Goal: Task Accomplishment & Management: Use online tool/utility

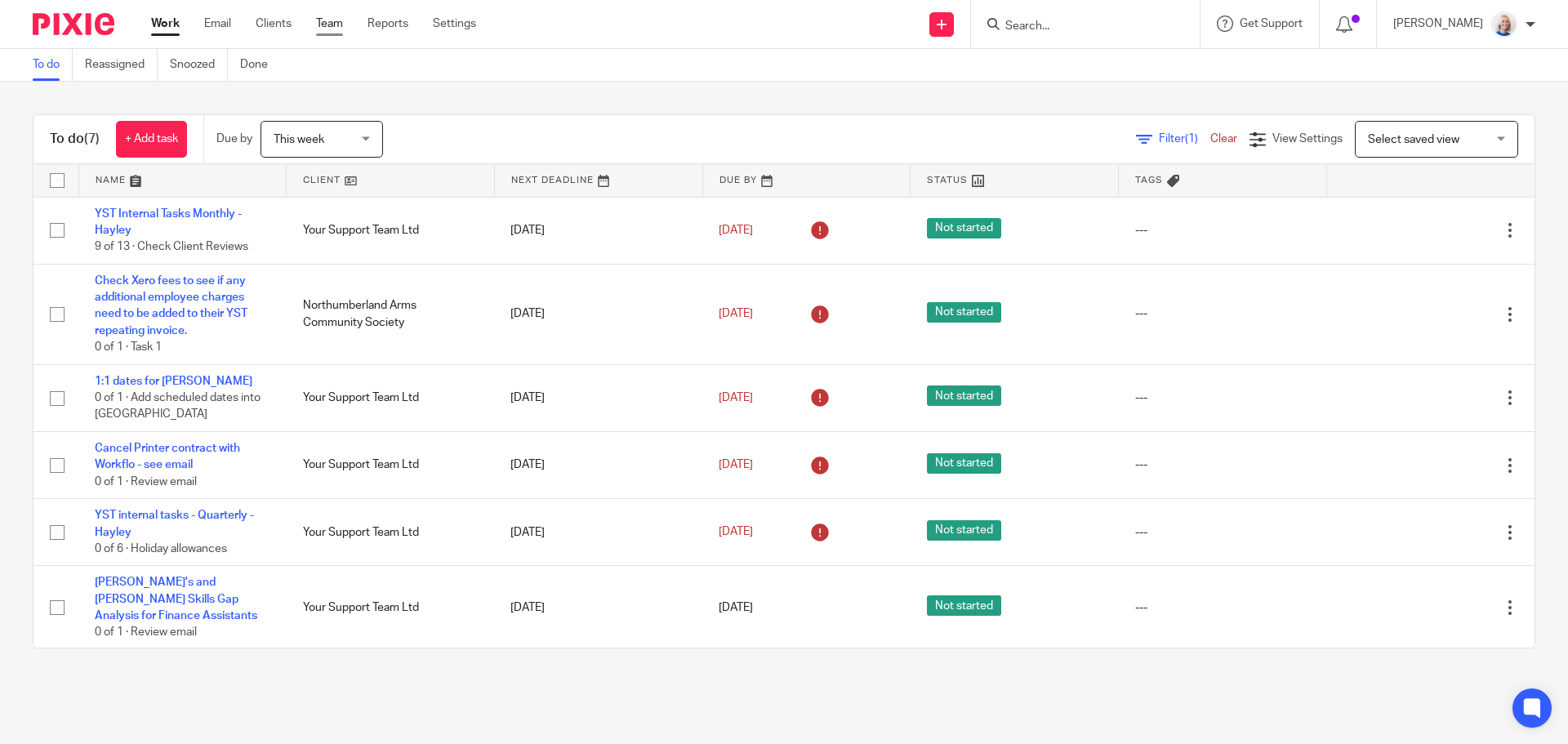
click at [321, 27] on link "Team" at bounding box center [330, 23] width 27 height 16
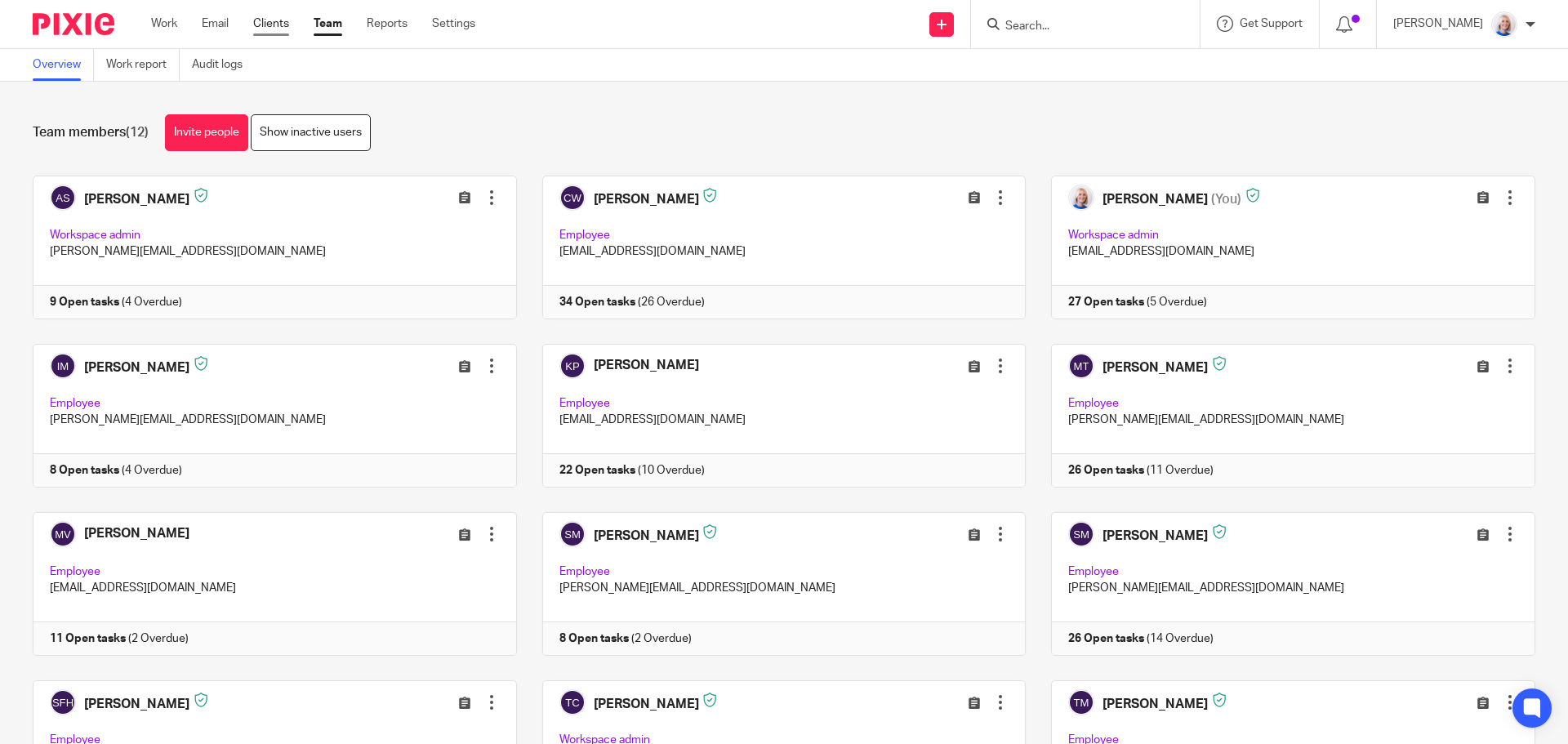
click at [287, 27] on link "Clients" at bounding box center [271, 23] width 36 height 16
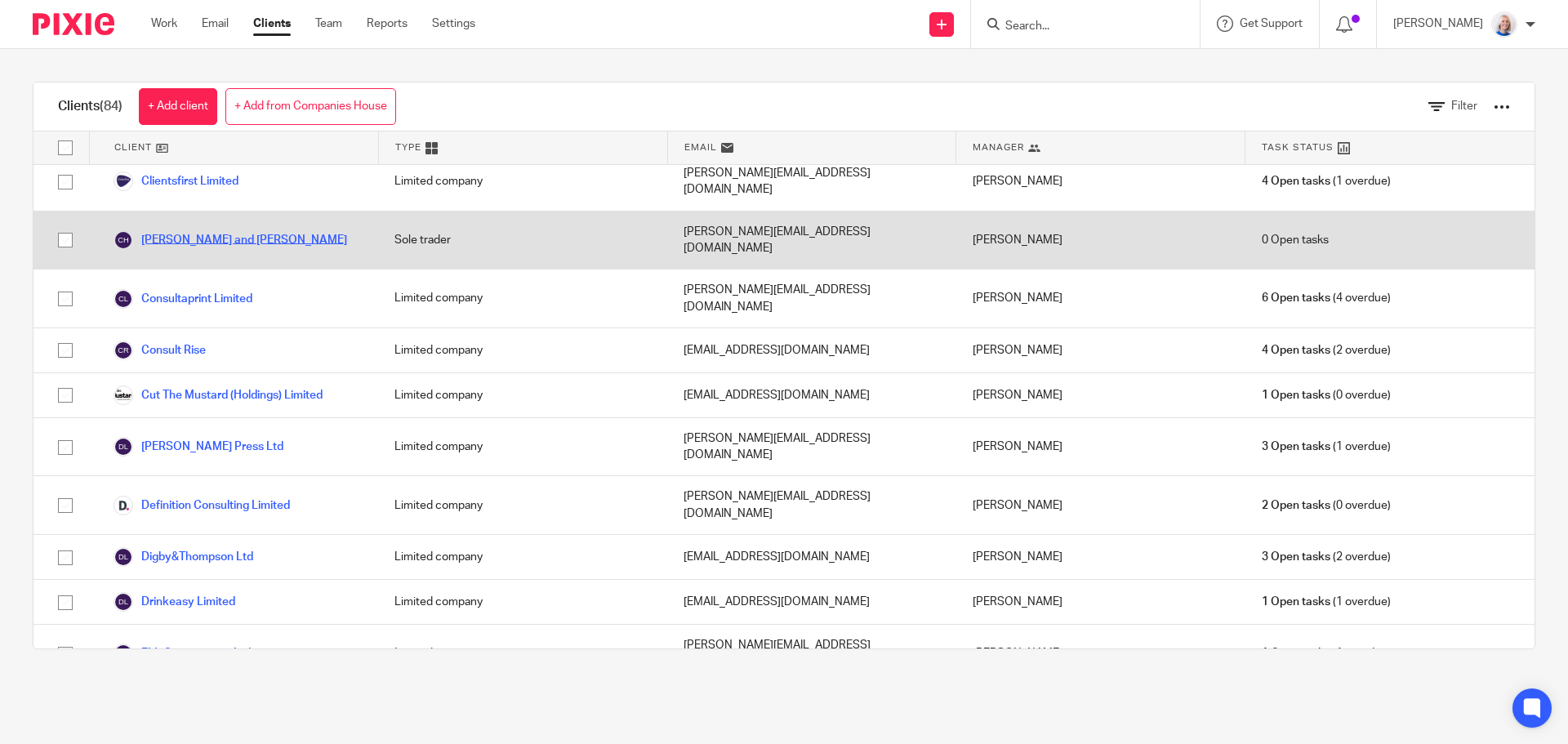
scroll to position [980, 0]
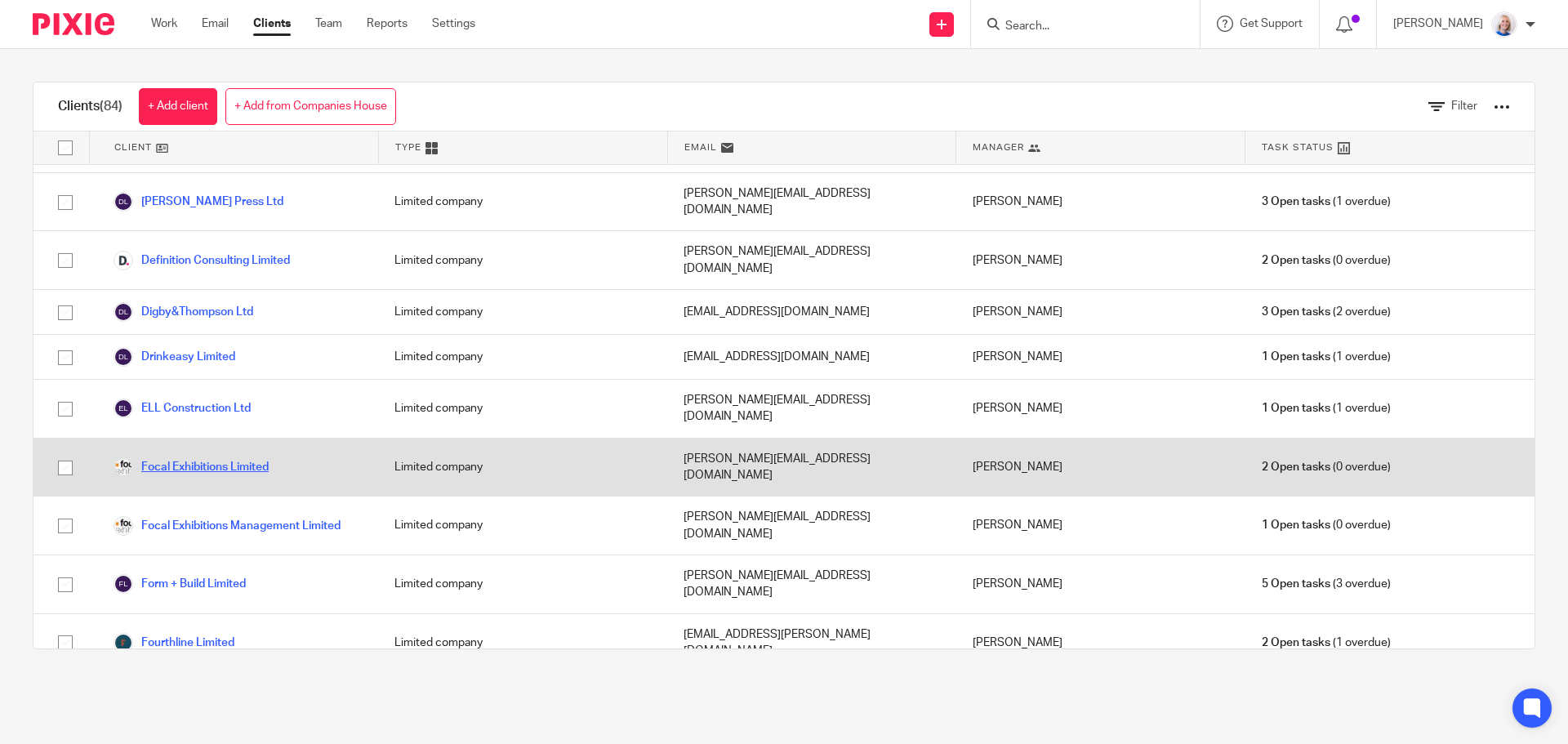
click at [206, 457] on link "Focal Exhibitions Limited" at bounding box center [190, 467] width 155 height 20
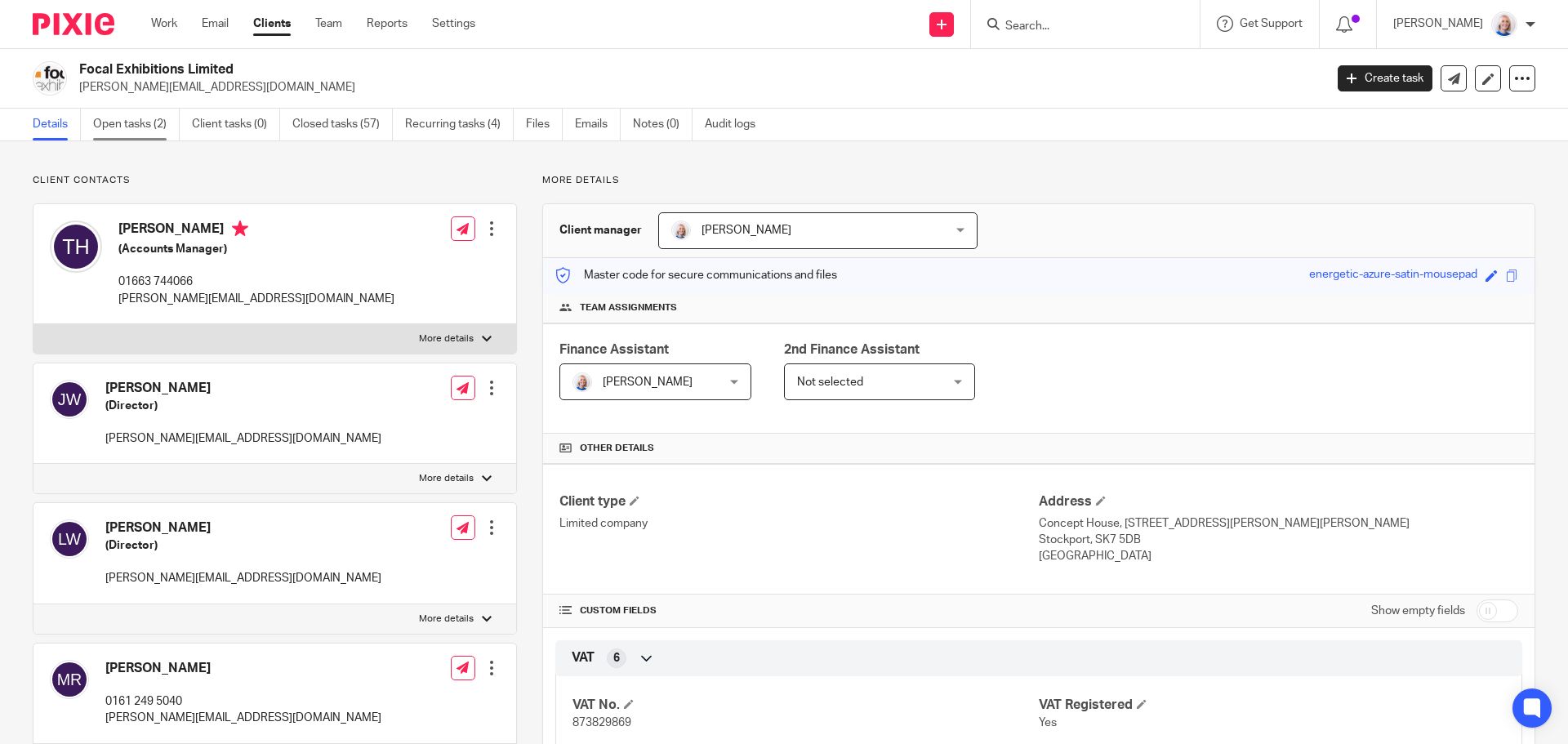
click at [135, 128] on link "Open tasks (2)" at bounding box center [136, 124] width 87 height 31
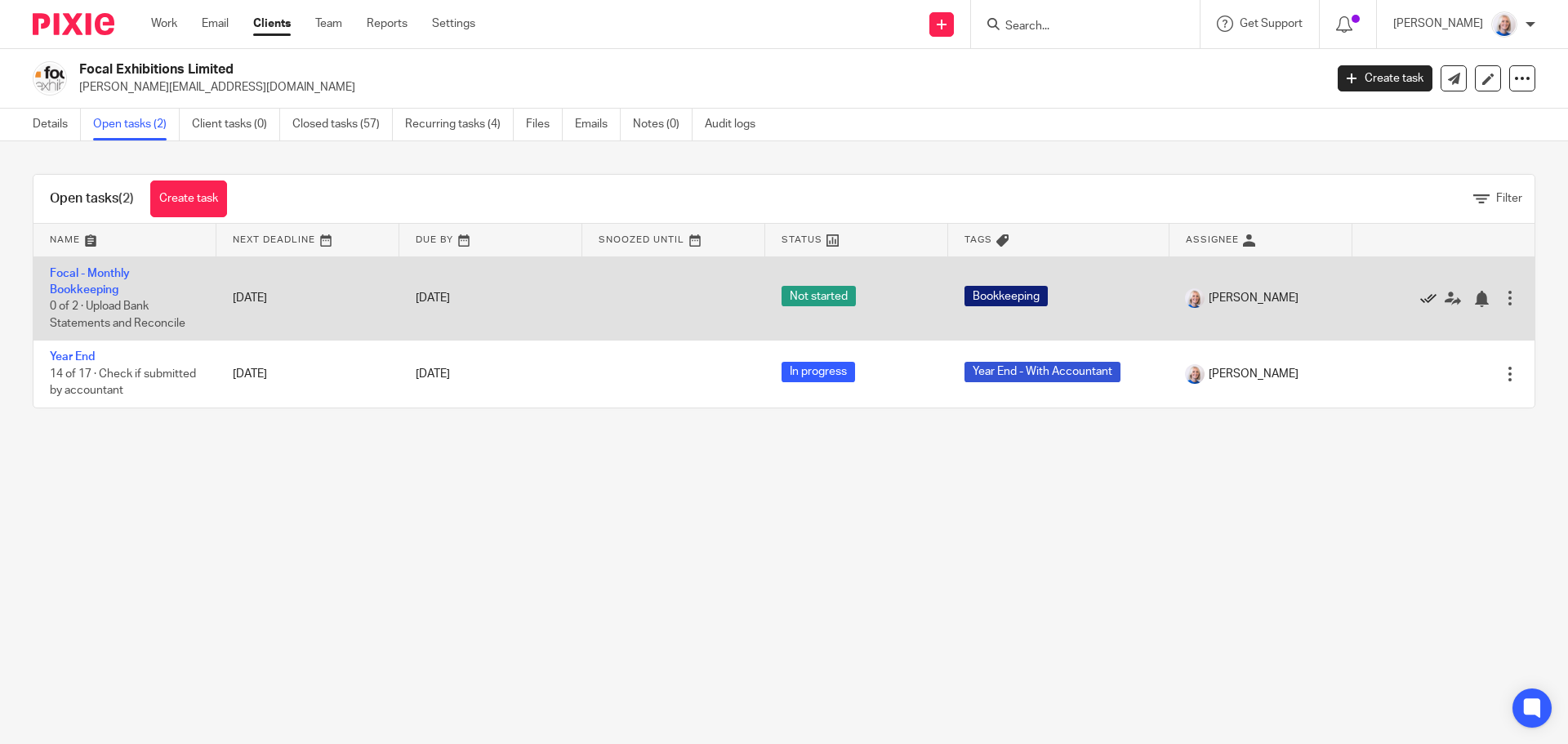
click at [1420, 297] on icon at bounding box center [1428, 298] width 16 height 16
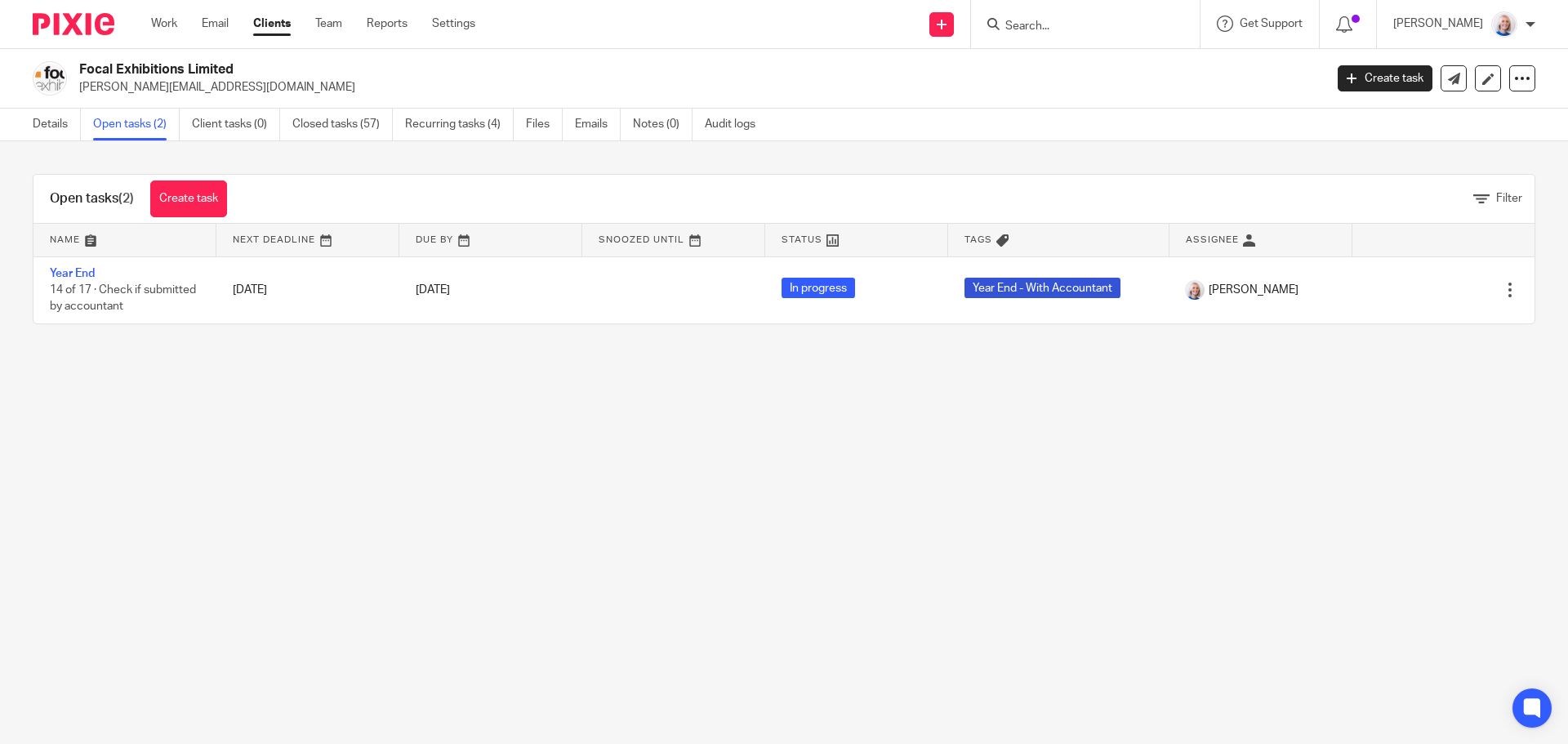
drag, startPoint x: 158, startPoint y: 26, endPoint x: 149, endPoint y: 31, distance: 10.3
click at [158, 26] on link "Work" at bounding box center [164, 23] width 26 height 16
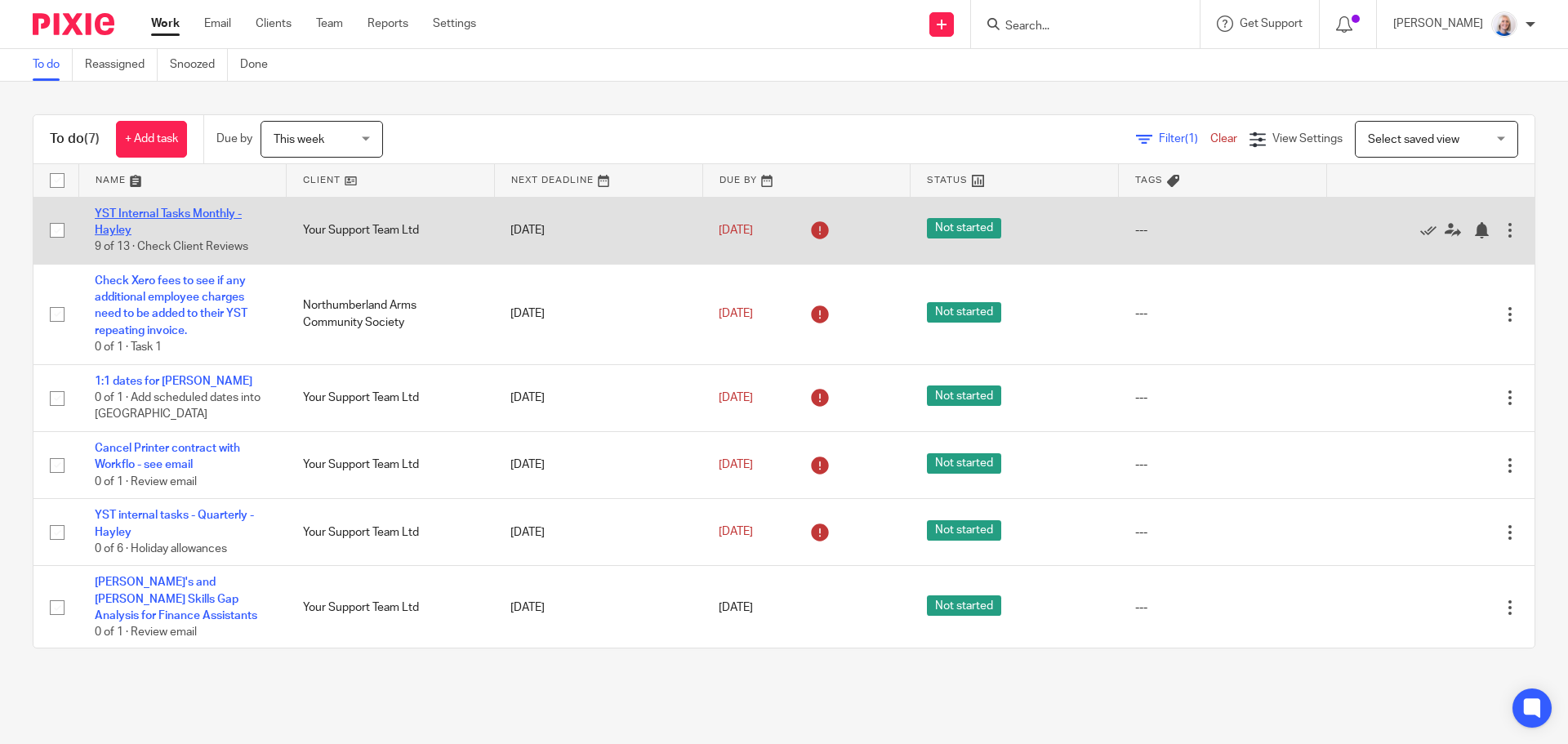
click at [201, 219] on link "YST Internal Tasks Monthly - Hayley" at bounding box center [168, 222] width 147 height 28
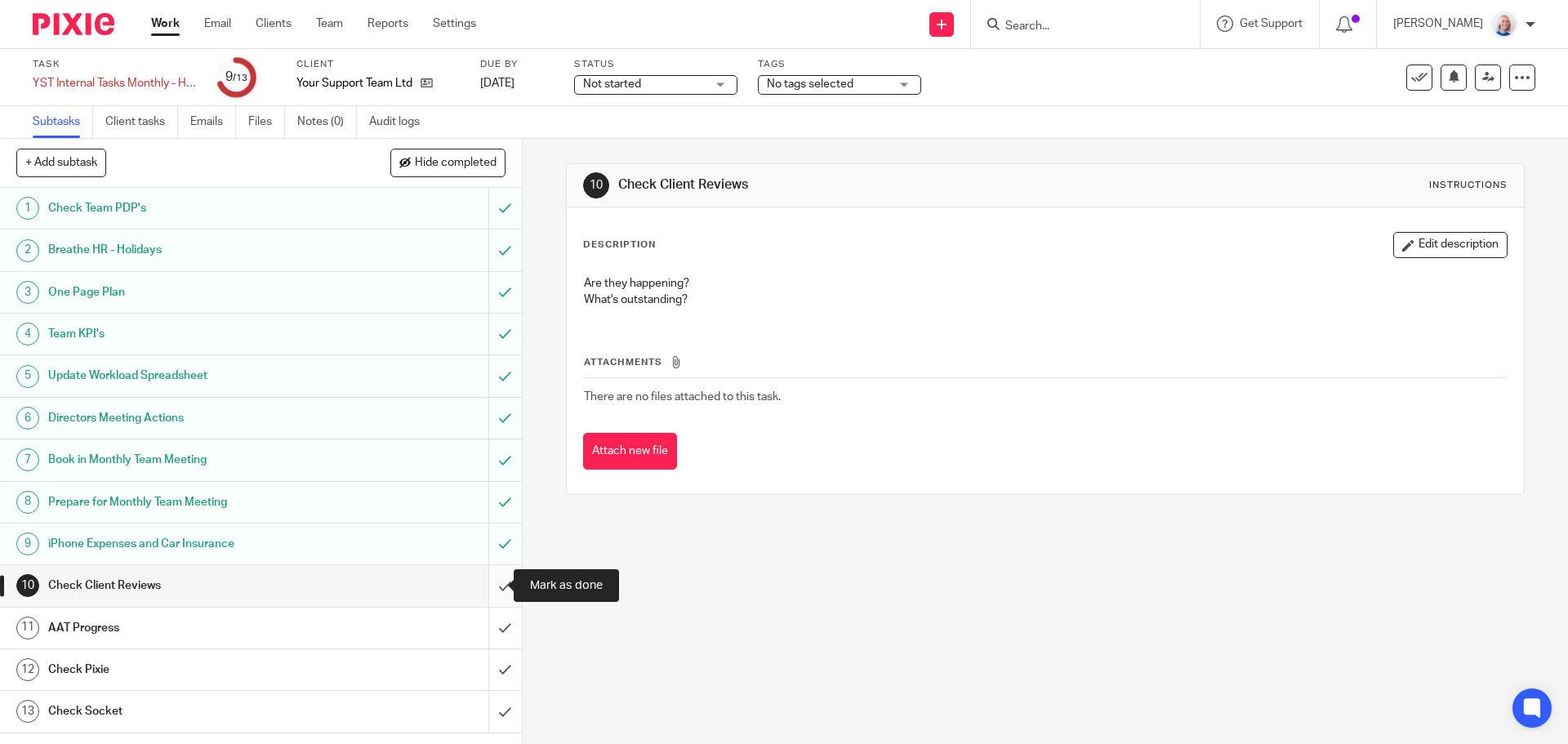
click at [482, 587] on input "submit" at bounding box center [261, 586] width 522 height 41
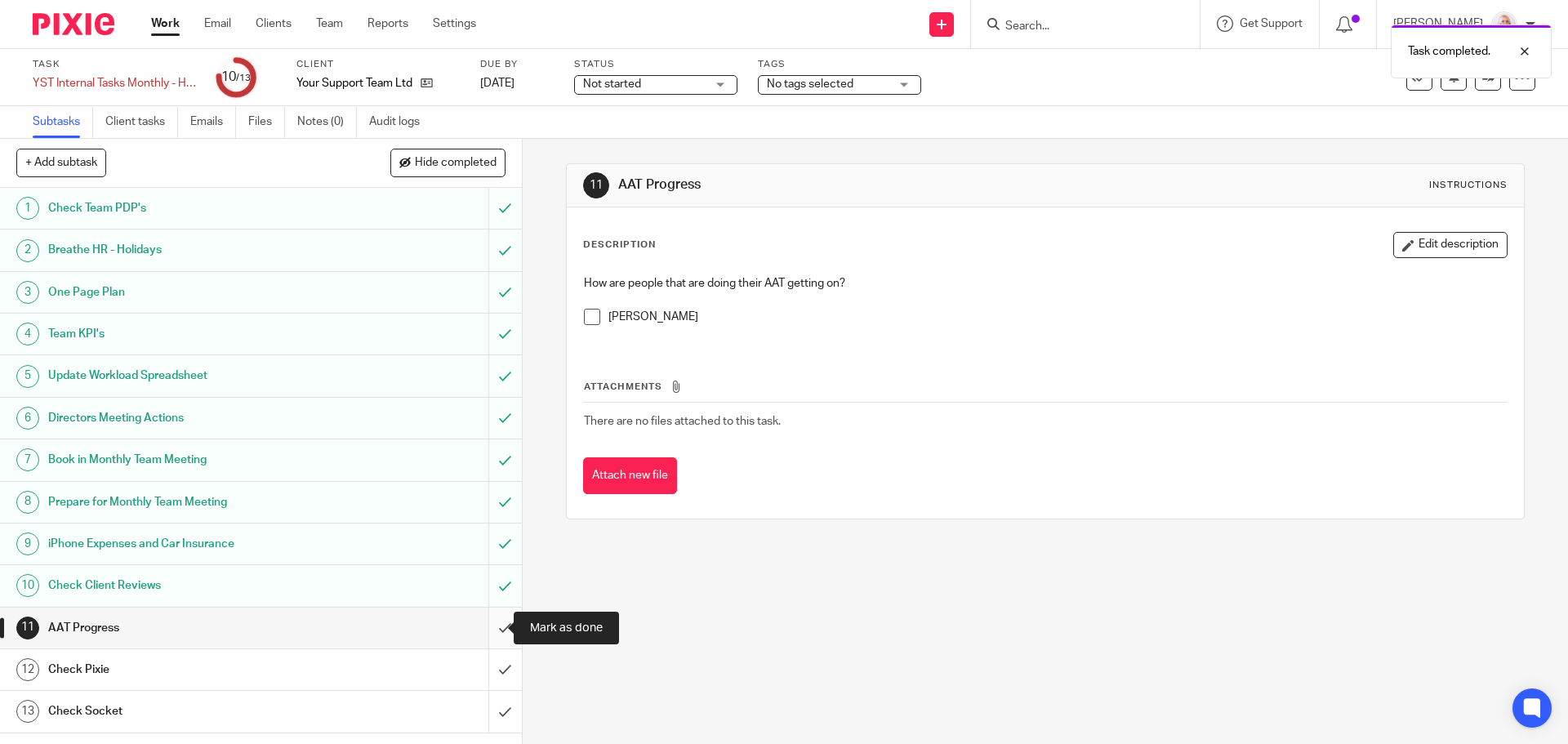
click at [488, 633] on input "submit" at bounding box center [261, 628] width 522 height 41
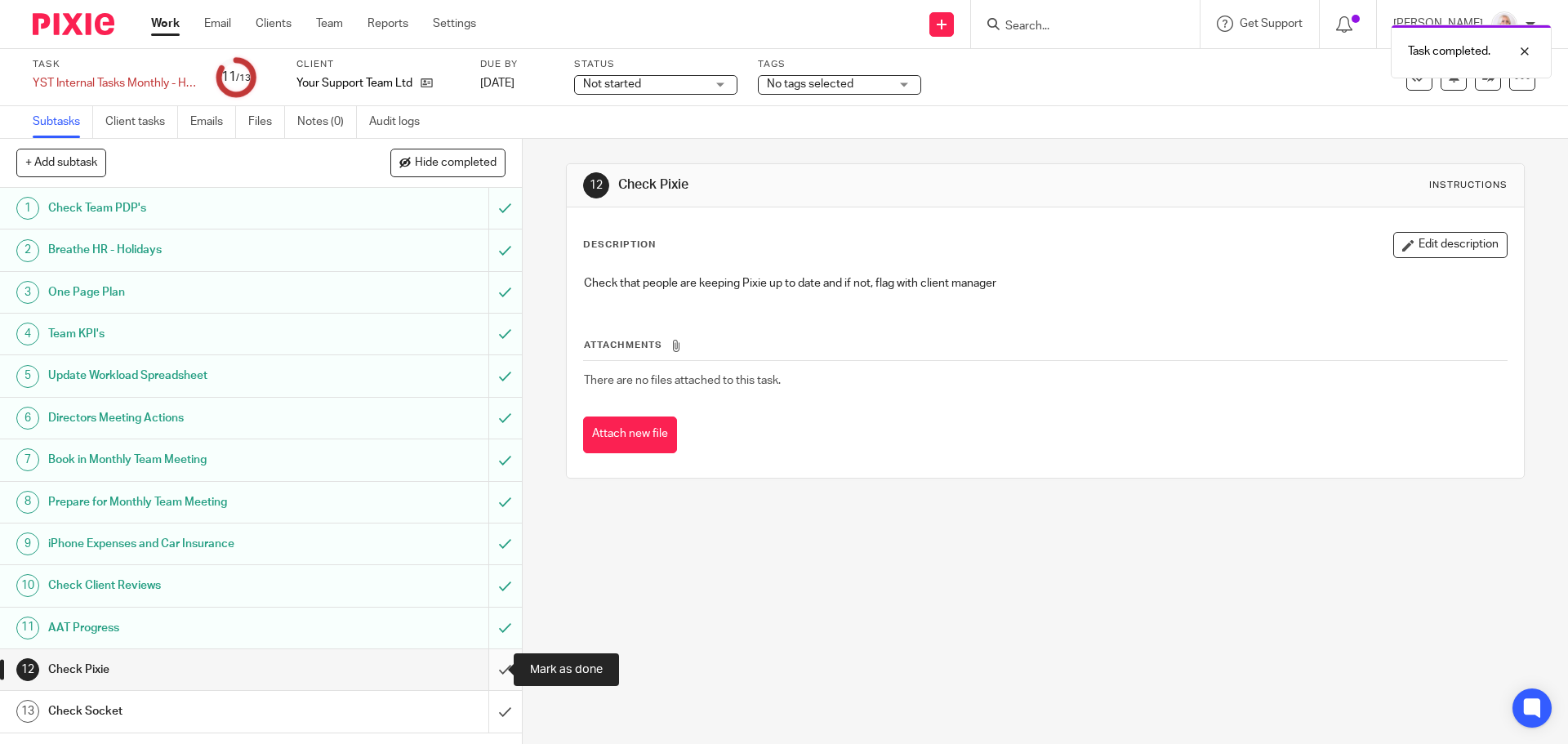
click at [484, 676] on input "submit" at bounding box center [261, 669] width 522 height 41
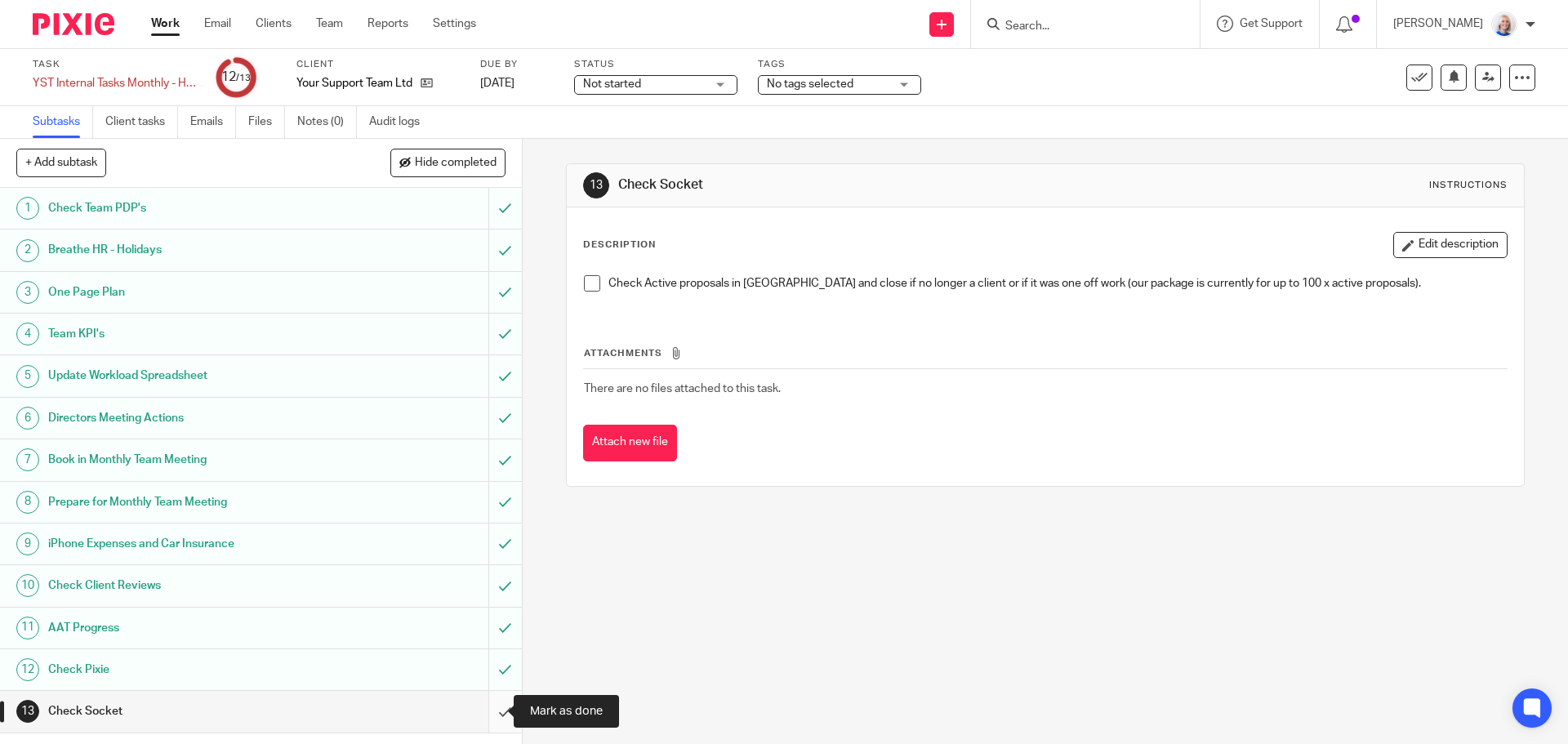
click at [487, 713] on input "submit" at bounding box center [261, 711] width 522 height 41
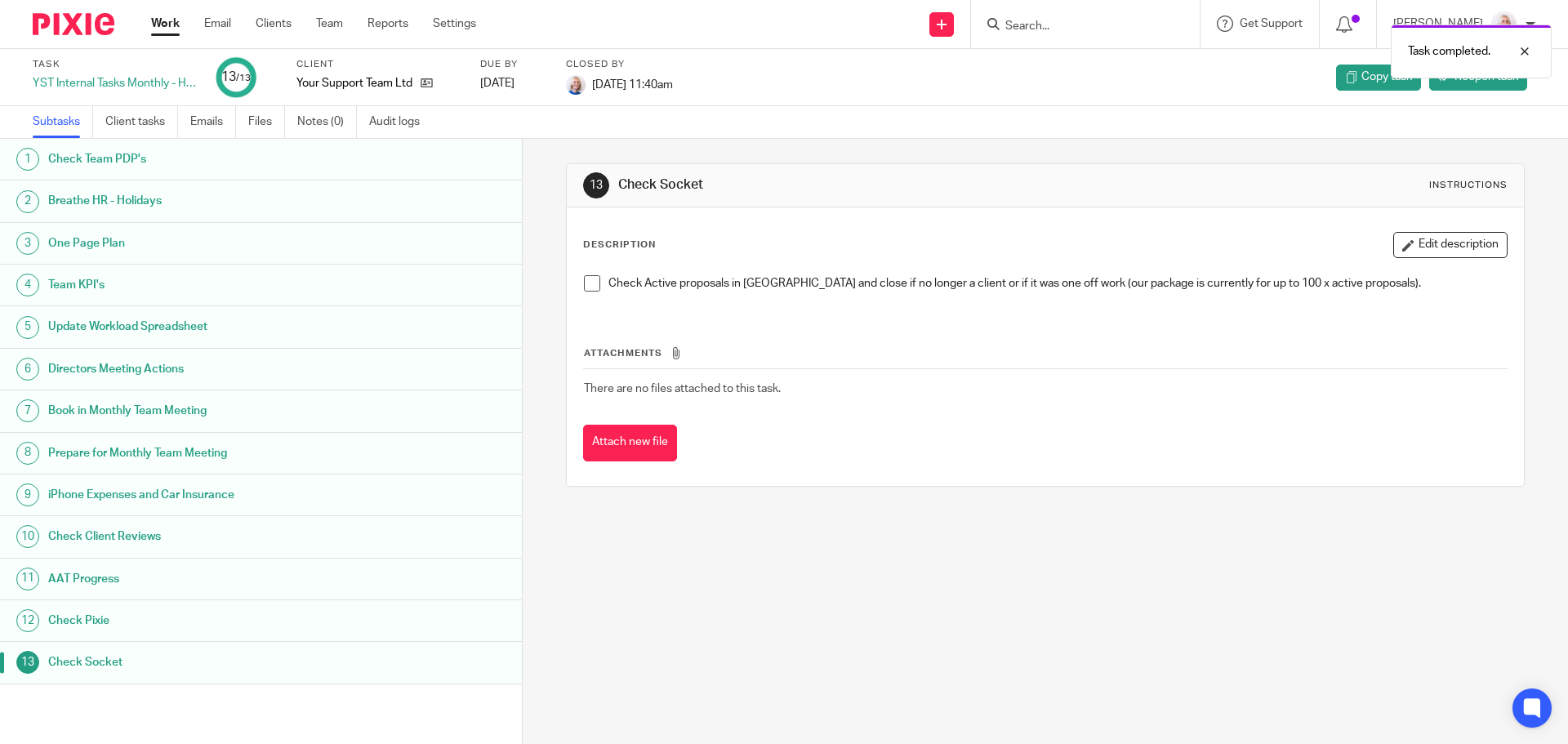
click at [162, 14] on div "Work Email Clients Team Reports Settings Work Email Clients Team Reports Settin…" at bounding box center [317, 24] width 366 height 48
click at [168, 26] on link "Work" at bounding box center [166, 23] width 29 height 16
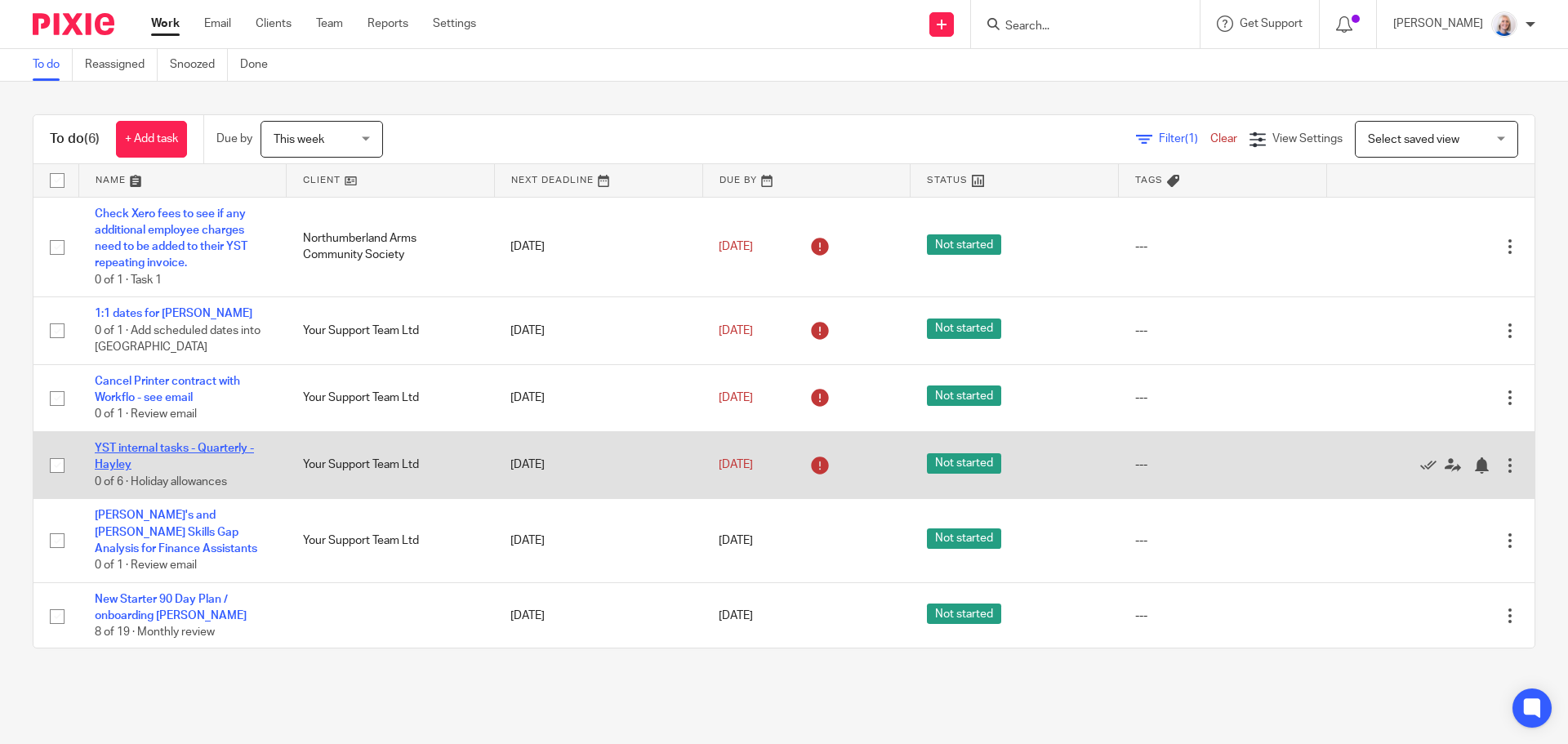
click at [180, 446] on link "YST internal tasks - Quarterly - Hayley" at bounding box center [173, 456] width 159 height 28
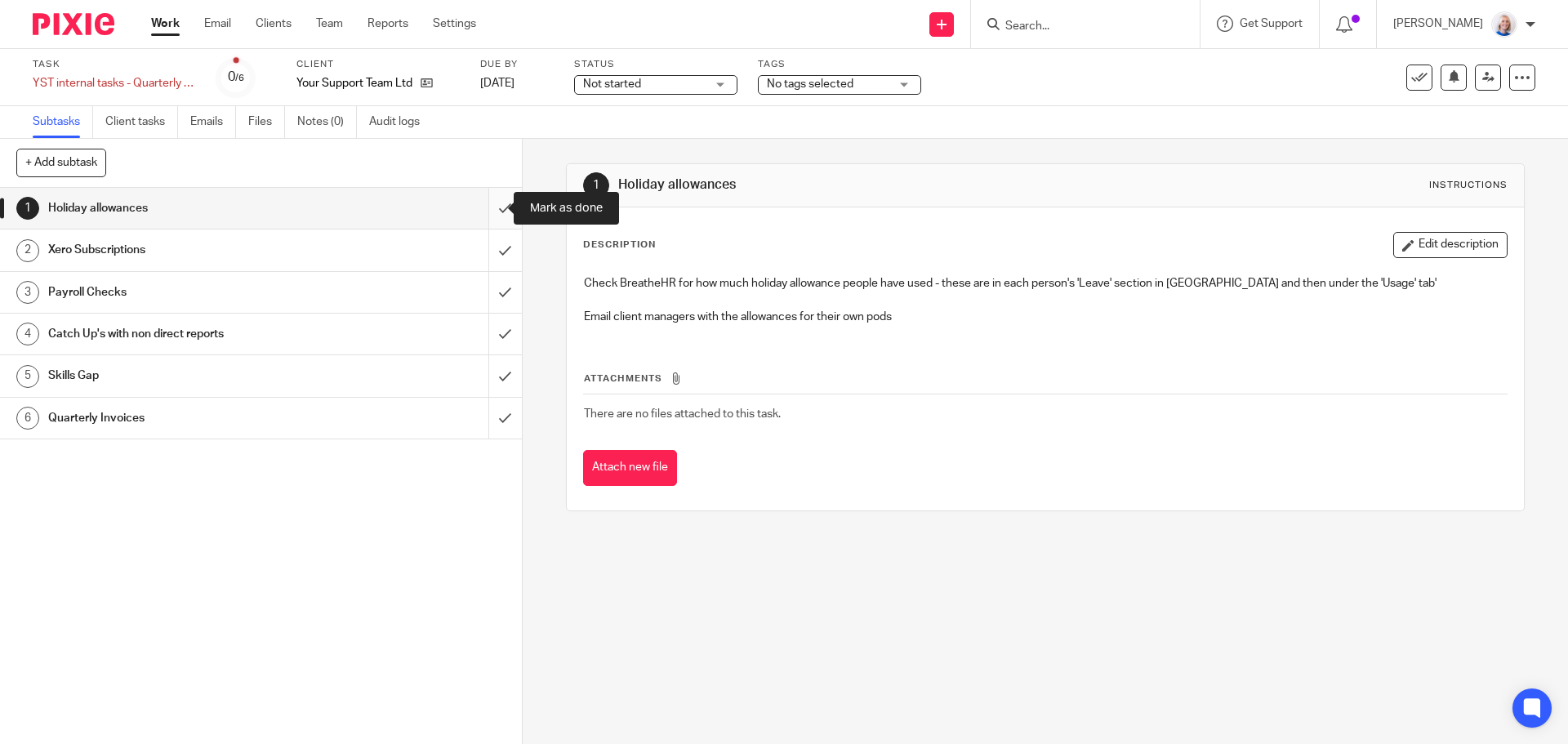
click at [482, 213] on input "submit" at bounding box center [261, 208] width 522 height 41
